Goal: Information Seeking & Learning: Check status

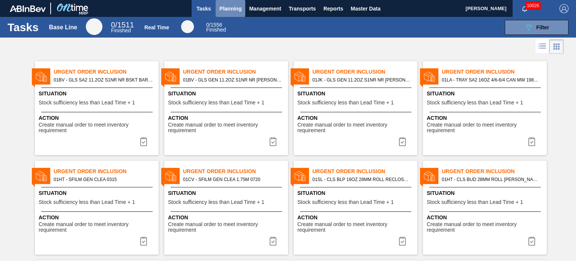
click at [240, 5] on span "Planning" at bounding box center [230, 8] width 22 height 9
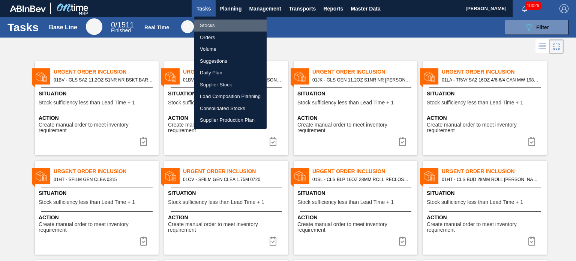
click at [226, 21] on li "Stocks" at bounding box center [230, 26] width 73 height 12
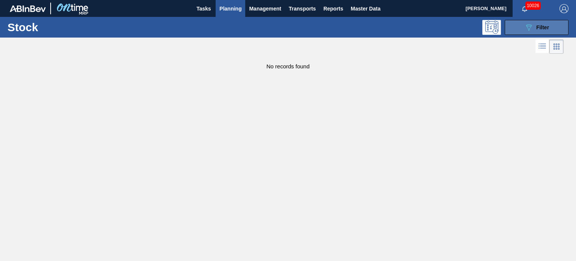
click at [542, 25] on span "Filter" at bounding box center [542, 27] width 13 height 6
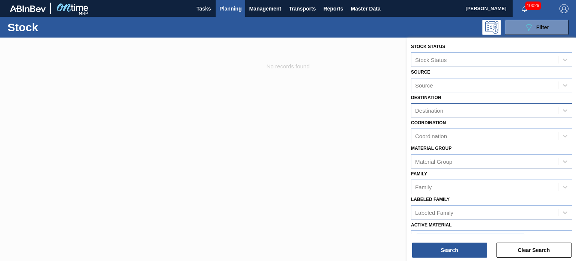
click at [426, 111] on div "Destination" at bounding box center [429, 110] width 28 height 6
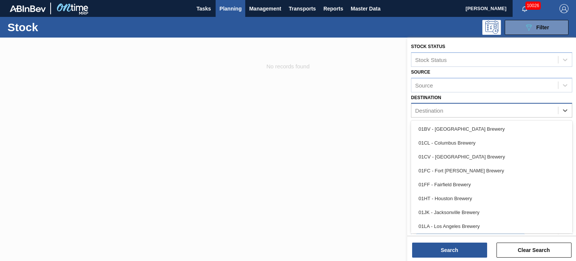
type input "f"
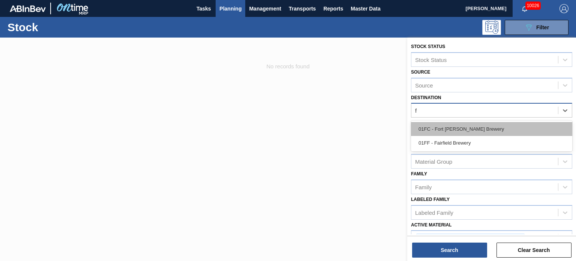
click at [444, 132] on div "01FC - Fort [PERSON_NAME] Brewery" at bounding box center [491, 129] width 161 height 14
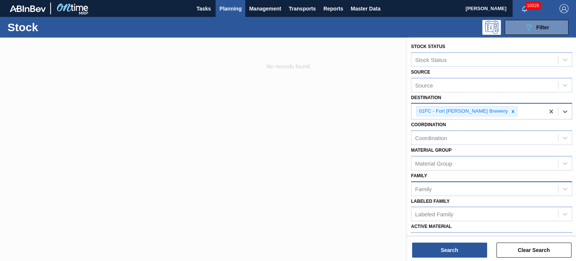
scroll to position [63, 0]
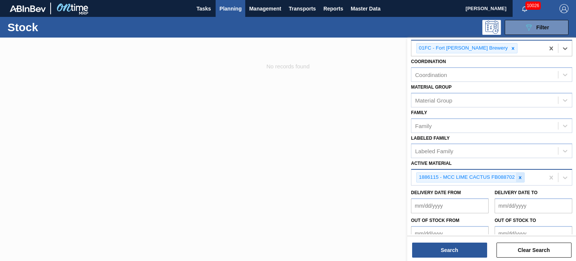
click at [521, 175] on icon at bounding box center [520, 177] width 5 height 5
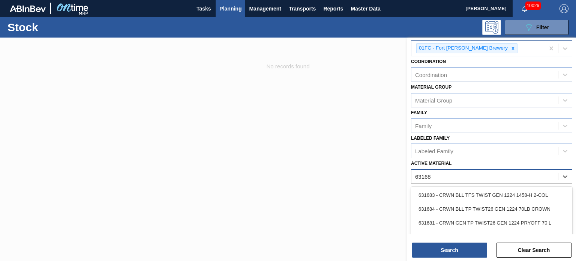
type Material "631681"
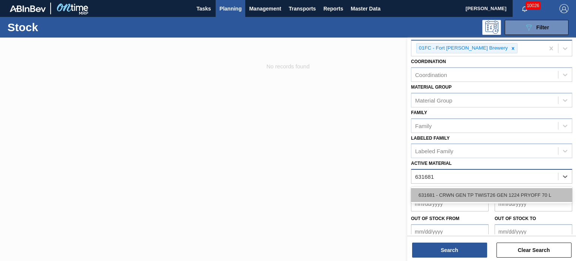
click at [501, 196] on div "631681 - CRWN GEN TP TWIST26 GEN 1224 PRYOFF 70 L" at bounding box center [491, 195] width 161 height 14
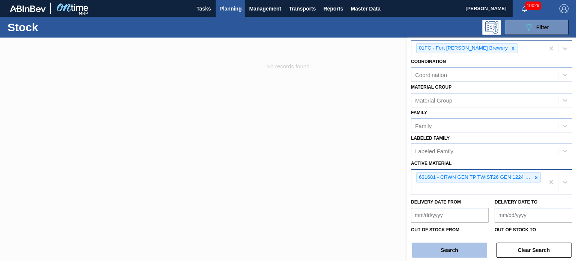
click at [456, 250] on button "Search" at bounding box center [449, 249] width 75 height 15
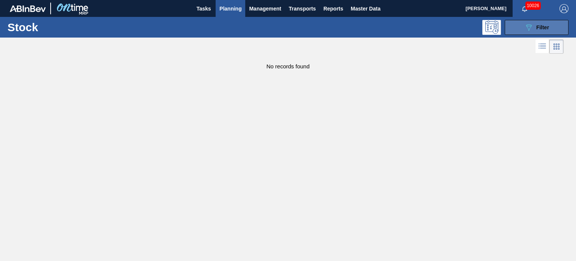
click at [524, 26] on icon "089F7B8B-B2A5-4AFE-B5C0-19BA573D28AC" at bounding box center [528, 27] width 9 height 9
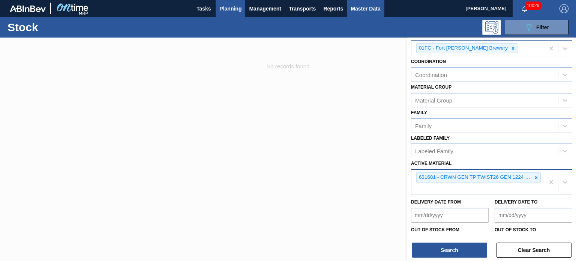
click at [374, 12] on span "Master Data" at bounding box center [366, 8] width 30 height 9
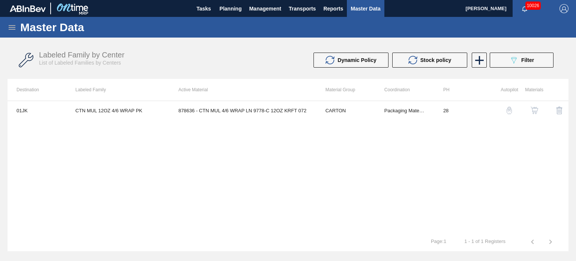
click at [8, 29] on icon at bounding box center [12, 27] width 9 height 9
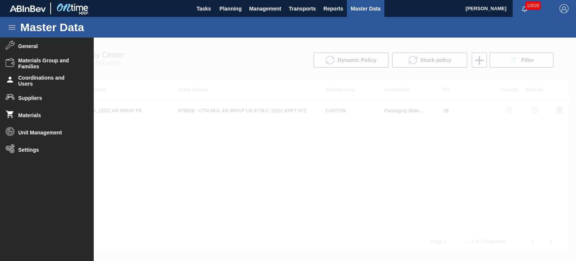
click at [225, 70] on div at bounding box center [288, 149] width 576 height 223
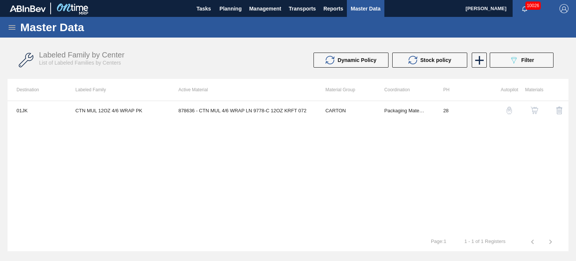
click at [13, 25] on icon at bounding box center [12, 27] width 7 height 5
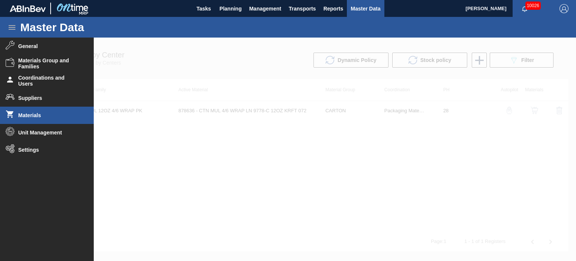
click at [40, 114] on span "Materials" at bounding box center [49, 115] width 62 height 6
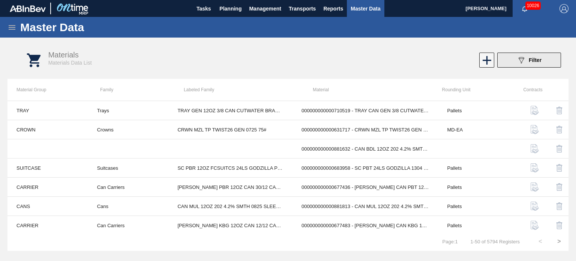
click at [527, 63] on div "089F7B8B-B2A5-4AFE-B5C0-19BA573D28AC Filter" at bounding box center [529, 60] width 25 height 9
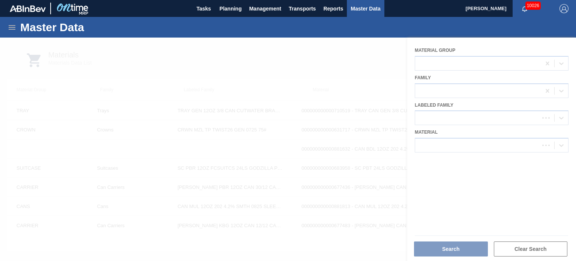
click at [475, 149] on div at bounding box center [288, 149] width 576 height 223
click at [282, 59] on div at bounding box center [288, 149] width 576 height 223
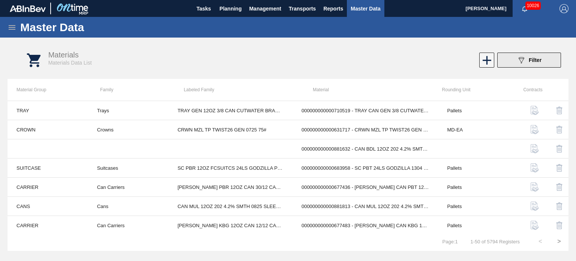
click at [543, 63] on button "089F7B8B-B2A5-4AFE-B5C0-19BA573D28AC Filter" at bounding box center [529, 60] width 64 height 15
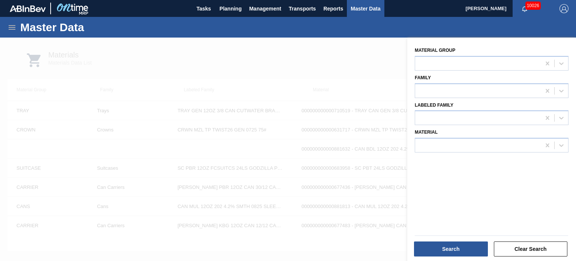
click at [448, 153] on div "Material Group Family Labeled Family Material" at bounding box center [491, 150] width 169 height 225
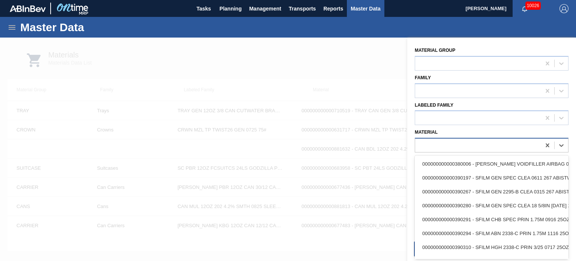
click at [446, 149] on div at bounding box center [478, 145] width 126 height 11
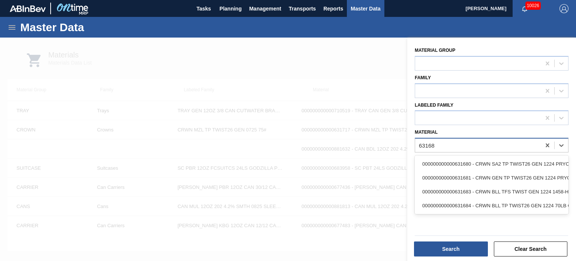
type input "631681"
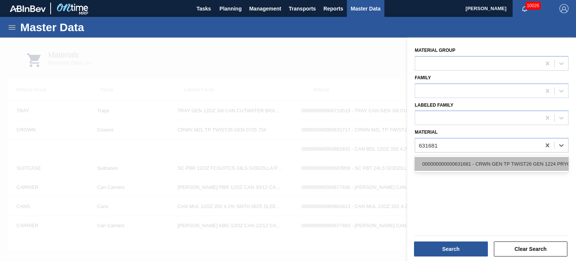
click at [450, 165] on div "000000000000631681 - CRWN GEN TP TWIST26 GEN 1224 PRYOFF 70 L" at bounding box center [492, 164] width 154 height 14
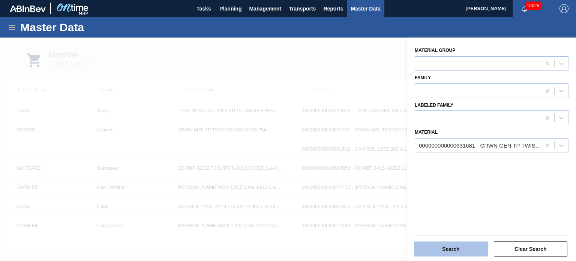
click at [455, 245] on button "Search" at bounding box center [451, 248] width 74 height 15
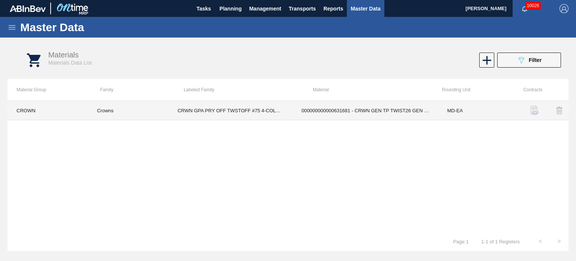
click at [224, 112] on td "CRWN GPA PRY OFF TWSTOFF #75 4-COLR 1458-H" at bounding box center [230, 110] width 124 height 19
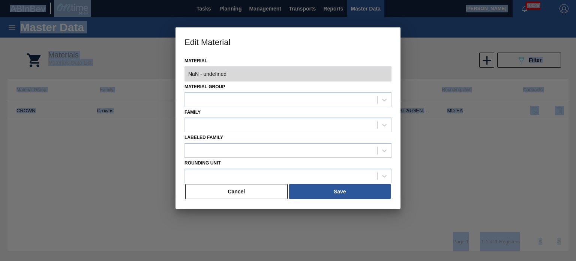
type input "631681 - 000000000000631681 - CRWN GEN TP TWIST26 GEN 1224 PRYOFF 70 L"
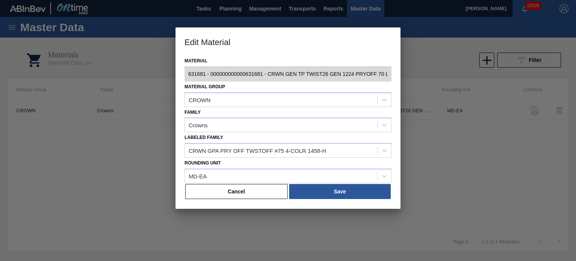
scroll to position [0, 1]
click at [410, 77] on div "Edit Material Material 631681 - 000000000000631681 - CRWN GEN TP TWIST26 GEN 12…" at bounding box center [288, 130] width 576 height 261
click at [237, 190] on button "Cancel" at bounding box center [236, 191] width 102 height 15
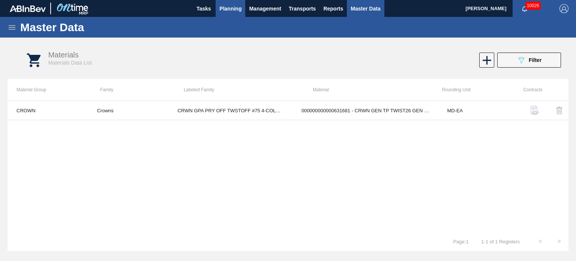
click at [219, 4] on button "Planning" at bounding box center [231, 8] width 30 height 17
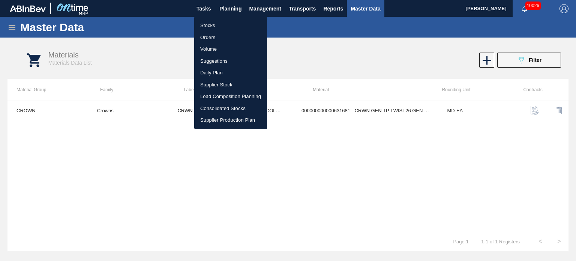
click at [220, 26] on li "Stocks" at bounding box center [230, 26] width 73 height 12
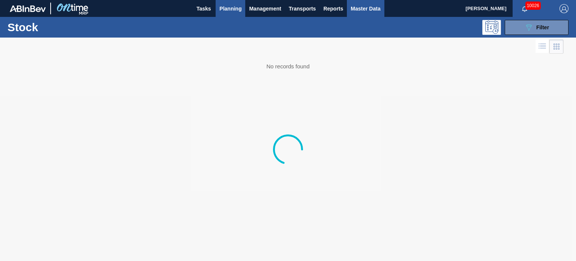
click at [372, 9] on span "Master Data" at bounding box center [366, 8] width 30 height 9
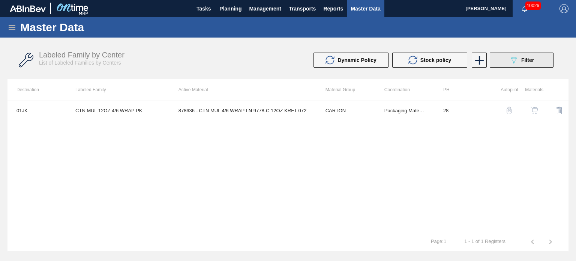
click at [509, 59] on button "089F7B8B-B2A5-4AFE-B5C0-19BA573D28AC Filter" at bounding box center [522, 60] width 64 height 15
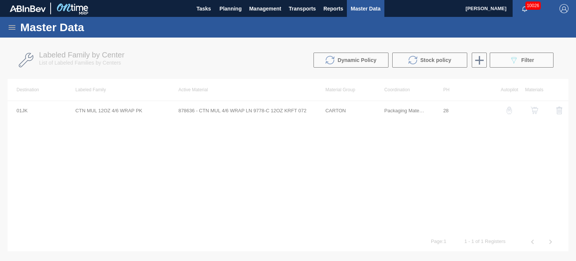
click at [10, 28] on icon at bounding box center [12, 27] width 9 height 9
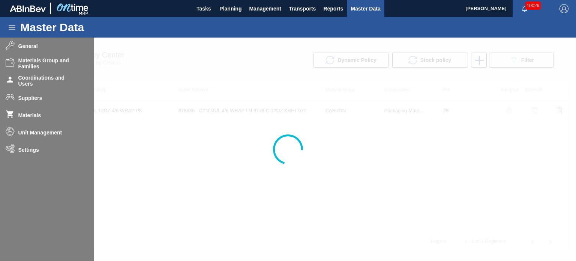
click at [270, 52] on div at bounding box center [288, 149] width 576 height 223
click at [209, 57] on div at bounding box center [288, 149] width 576 height 223
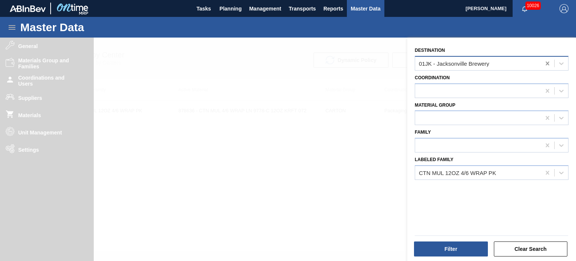
click at [544, 63] on icon at bounding box center [548, 64] width 8 height 8
type input "f"
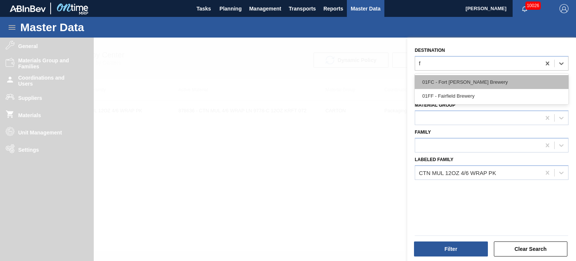
click at [492, 84] on div "01FC - Fort [PERSON_NAME] Brewery" at bounding box center [492, 82] width 154 height 14
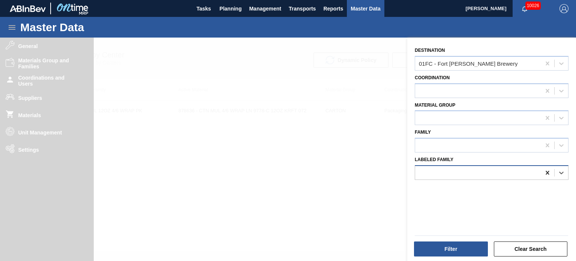
click at [544, 174] on icon at bounding box center [548, 173] width 8 height 8
paste Family "CRWN GEN TP TWIST26 GEN 1224 PRYOFF 70 L"
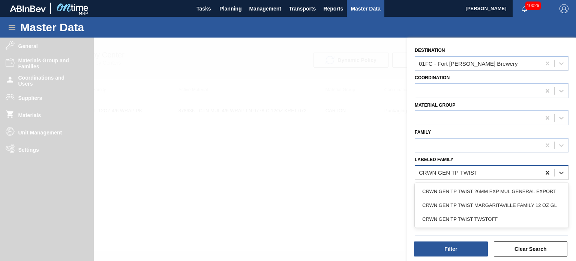
type Family "CRWN GEN TP TWIST"
click at [545, 173] on icon at bounding box center [548, 173] width 8 height 8
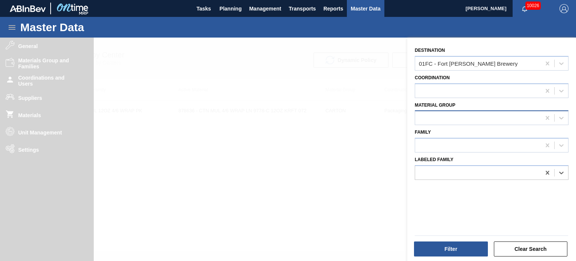
click at [527, 122] on div at bounding box center [478, 118] width 126 height 11
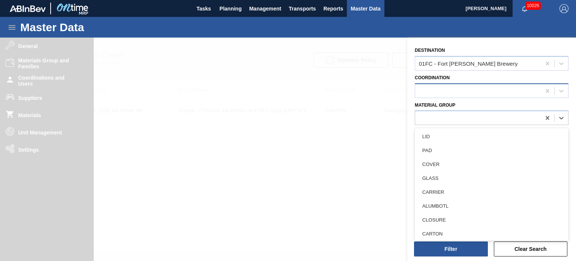
click at [478, 87] on div at bounding box center [478, 90] width 126 height 11
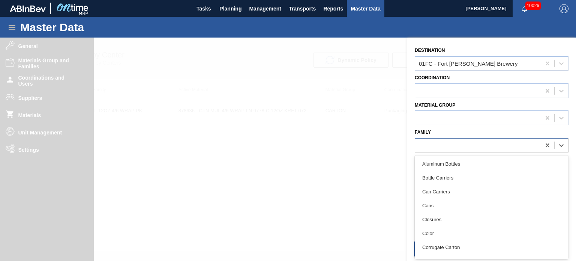
click at [428, 147] on div at bounding box center [478, 145] width 126 height 11
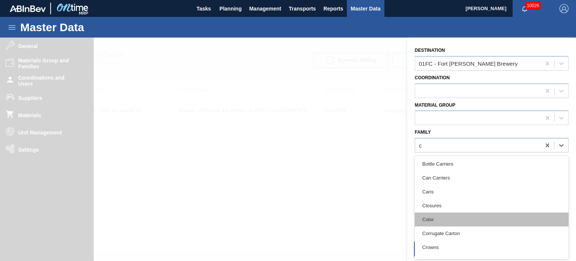
type input "cr"
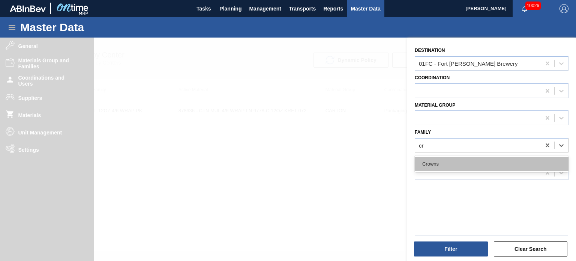
click at [425, 165] on div "Crowns" at bounding box center [492, 164] width 154 height 14
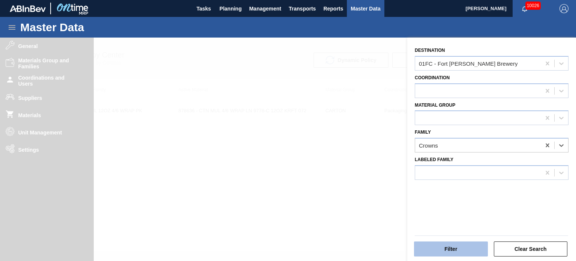
click at [452, 248] on button "Filter" at bounding box center [451, 248] width 74 height 15
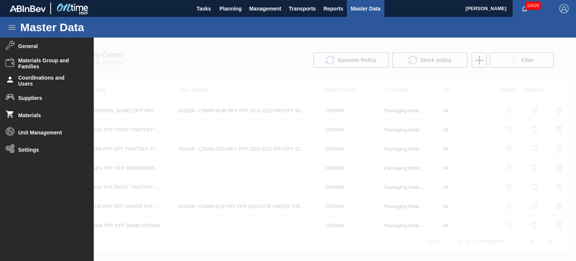
click at [237, 61] on div at bounding box center [288, 149] width 576 height 223
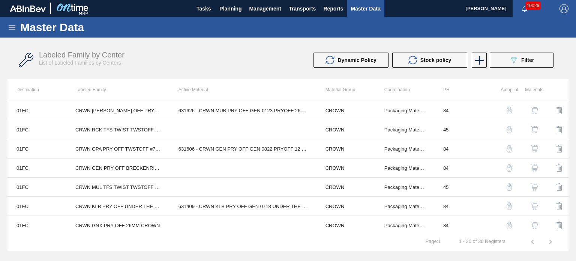
click at [533, 112] on img "button" at bounding box center [535, 111] width 8 height 8
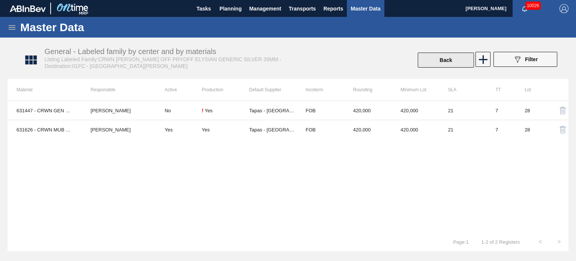
click at [443, 60] on button "Back" at bounding box center [446, 60] width 56 height 15
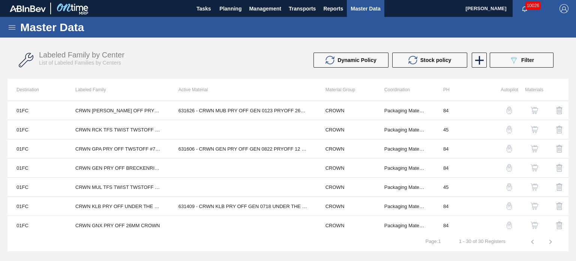
click at [531, 150] on img "button" at bounding box center [535, 149] width 8 height 8
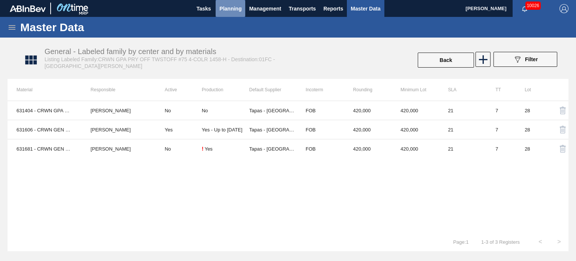
click at [231, 10] on span "Planning" at bounding box center [230, 8] width 22 height 9
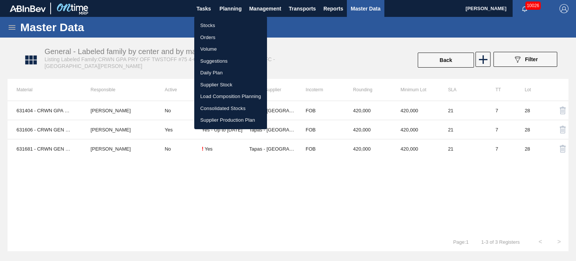
drag, startPoint x: 217, startPoint y: 29, endPoint x: 198, endPoint y: 39, distance: 21.0
click at [217, 29] on li "Stocks" at bounding box center [230, 26] width 73 height 12
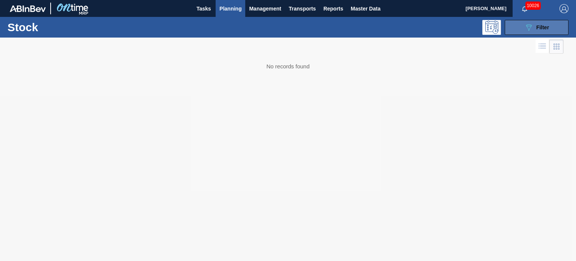
click at [518, 27] on button "089F7B8B-B2A5-4AFE-B5C0-19BA573D28AC Filter" at bounding box center [537, 27] width 64 height 15
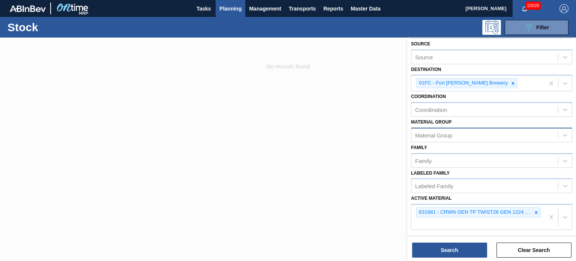
scroll to position [47, 0]
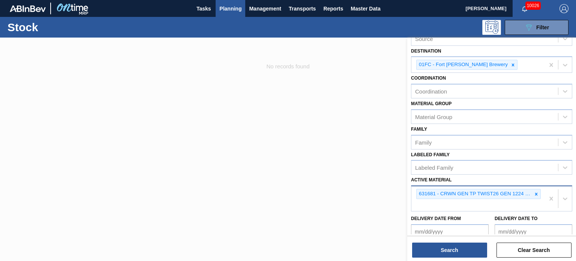
click at [541, 195] on div "631681 - CRWN GEN TP TWIST26 GEN 1224 PRYOFF 70 L" at bounding box center [478, 198] width 133 height 25
click at [537, 194] on icon at bounding box center [536, 193] width 5 height 5
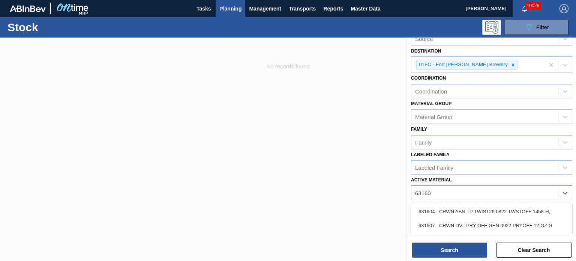
type Material "631606"
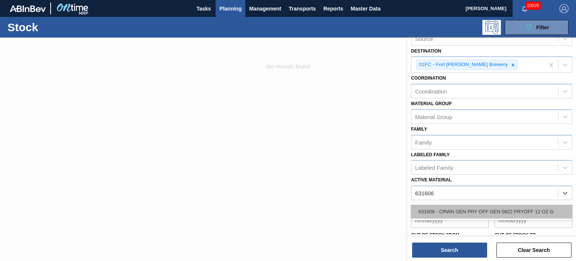
click at [478, 208] on div "631606 - CRWN GEN PRY OFF GEN 0822 PRYOFF 12 OZ G" at bounding box center [491, 211] width 161 height 14
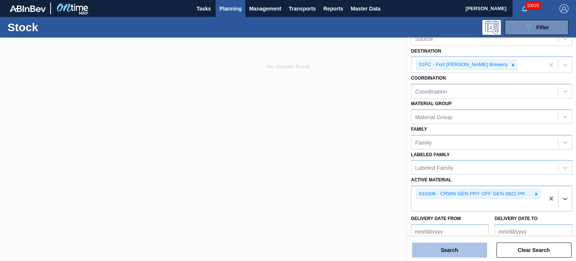
click at [449, 244] on button "Search" at bounding box center [449, 249] width 75 height 15
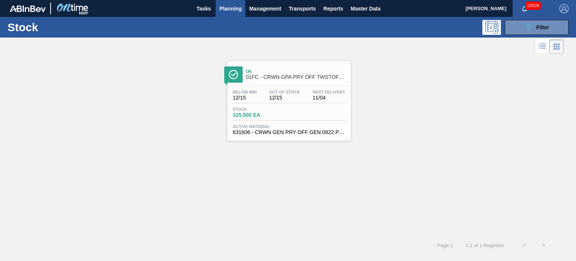
click at [273, 91] on span "Out Of Stock" at bounding box center [284, 92] width 31 height 5
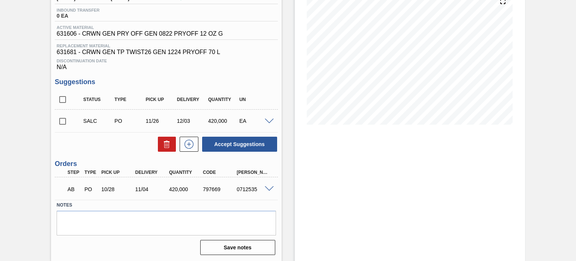
scroll to position [95, 0]
click at [269, 190] on span at bounding box center [269, 189] width 9 height 6
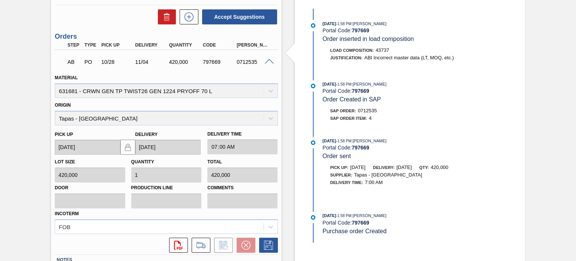
scroll to position [0, 0]
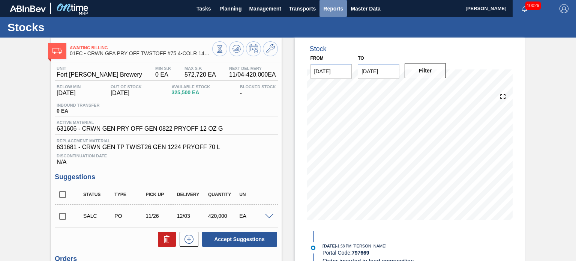
click at [338, 9] on span "Reports" at bounding box center [333, 8] width 20 height 9
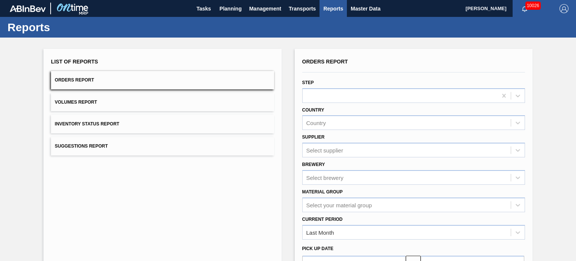
click at [76, 80] on span "Orders Report" at bounding box center [74, 79] width 39 height 5
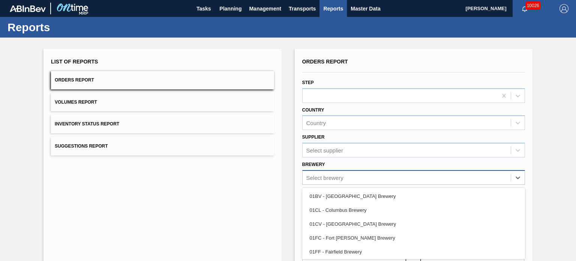
click at [341, 176] on div "option 01BV - Baldwinsville Brewery focused, 1 of 12. 12 results available. Use…" at bounding box center [413, 177] width 223 height 15
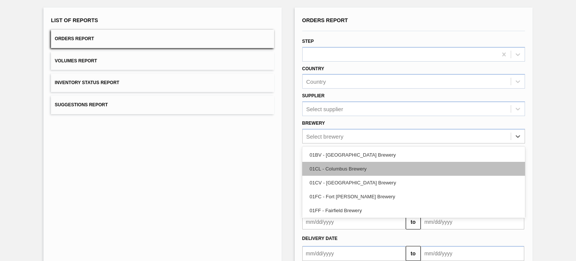
click at [337, 165] on div "01CL - Columbus Brewery" at bounding box center [413, 169] width 223 height 14
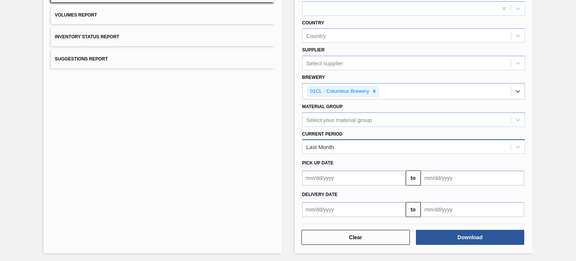
scroll to position [87, 0]
click at [408, 120] on div "Select your material group" at bounding box center [407, 119] width 208 height 11
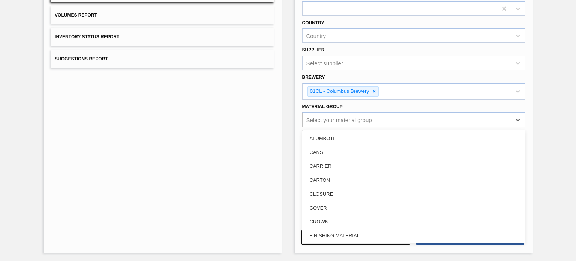
click at [541, 111] on div "List of Reports Orders Report Volumes Report Inventory Status Report Suggestion…" at bounding box center [288, 106] width 576 height 312
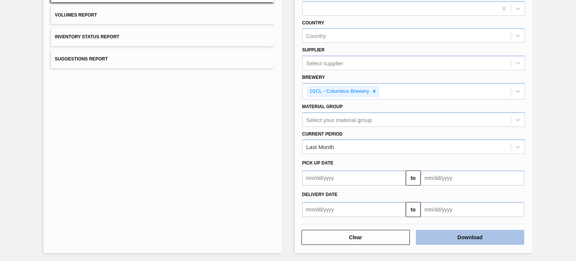
click at [446, 240] on button "Download" at bounding box center [470, 237] width 108 height 15
